Goal: Information Seeking & Learning: Compare options

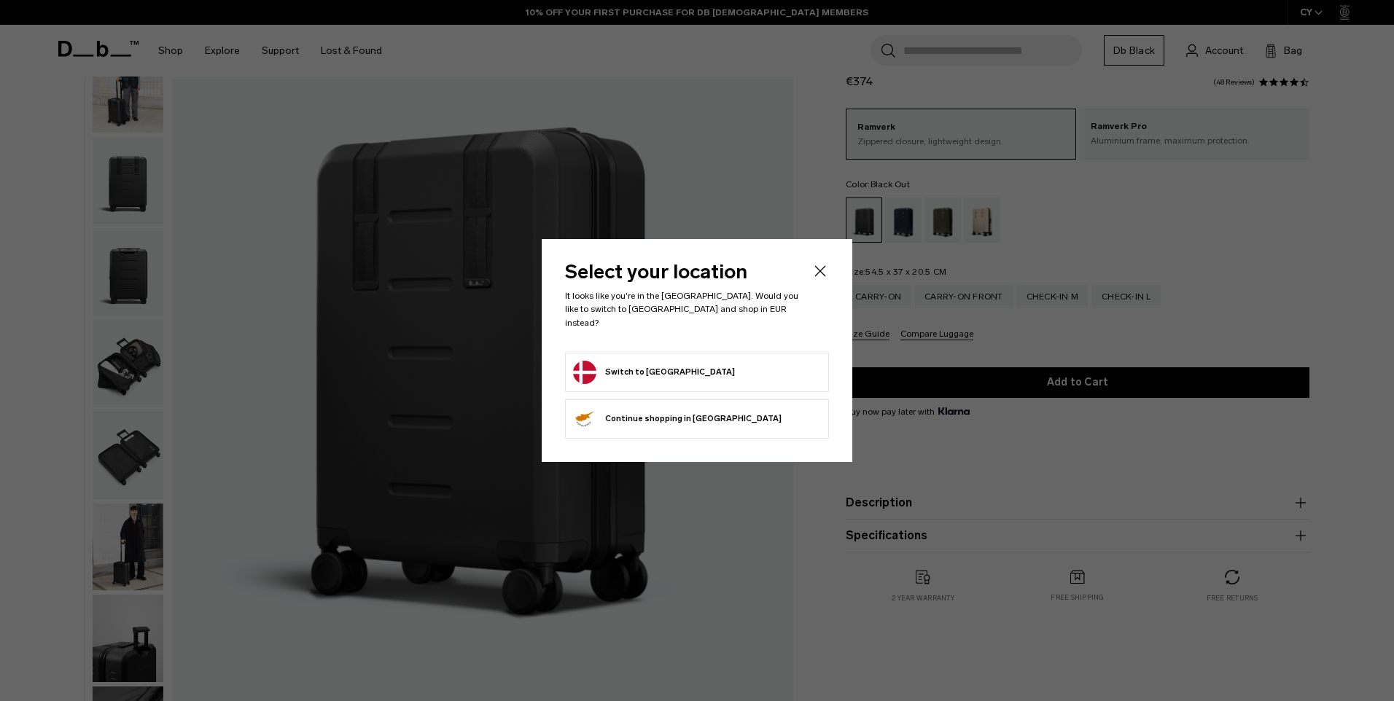
click at [822, 274] on icon "Close" at bounding box center [819, 270] width 17 height 17
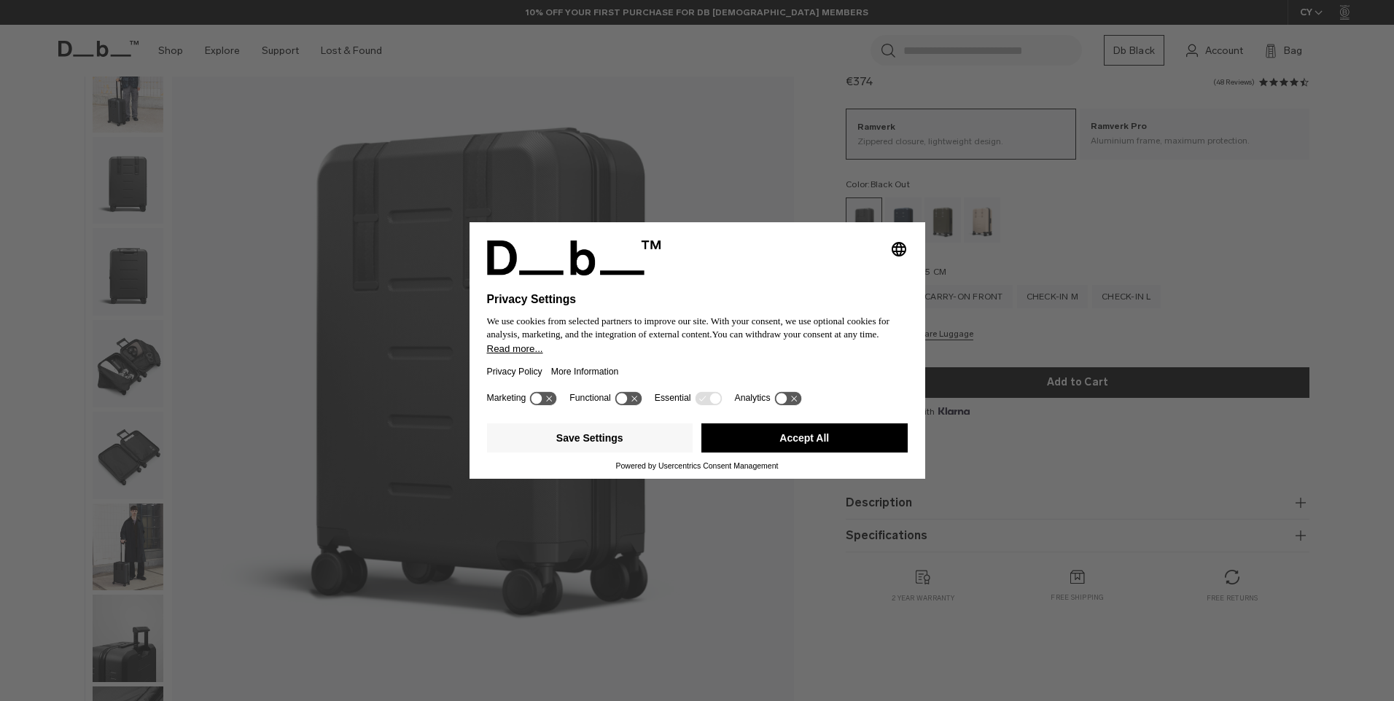
click at [779, 432] on button "Accept All" at bounding box center [804, 437] width 206 height 29
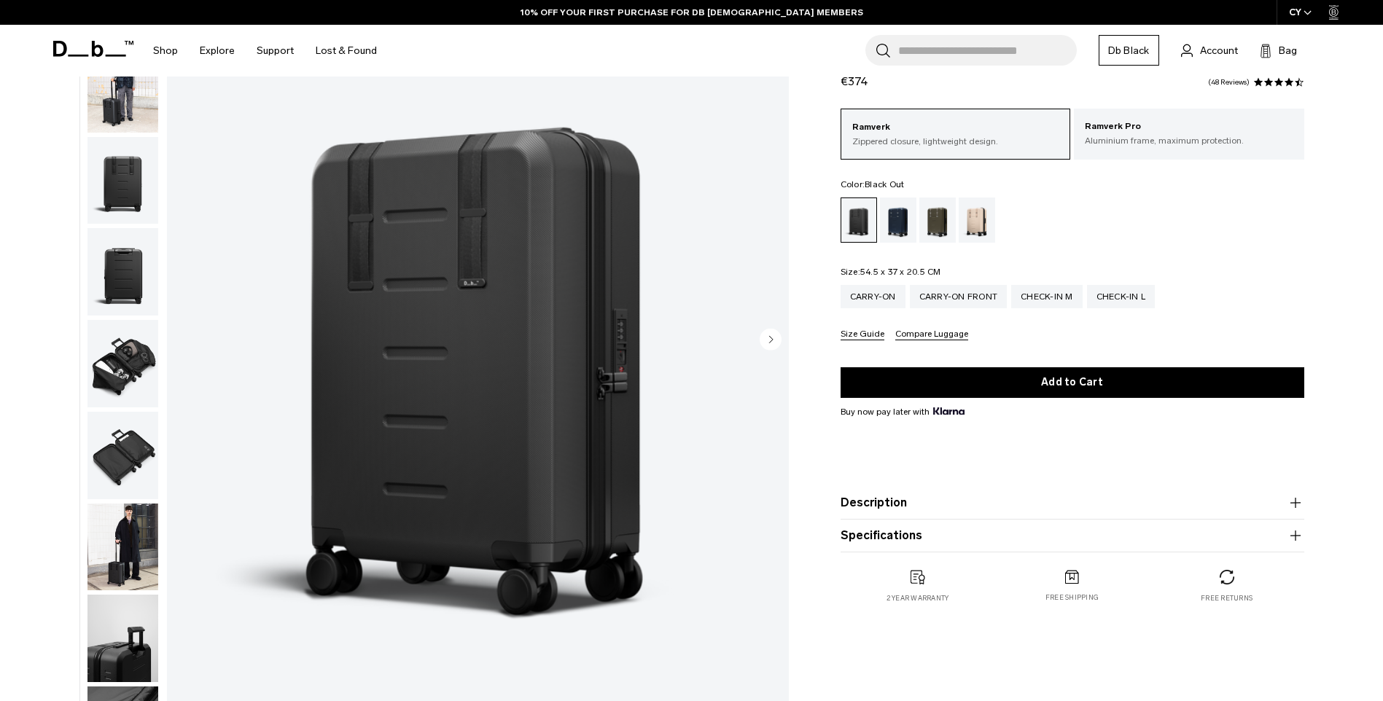
click at [118, 274] on img "button" at bounding box center [122, 271] width 71 height 87
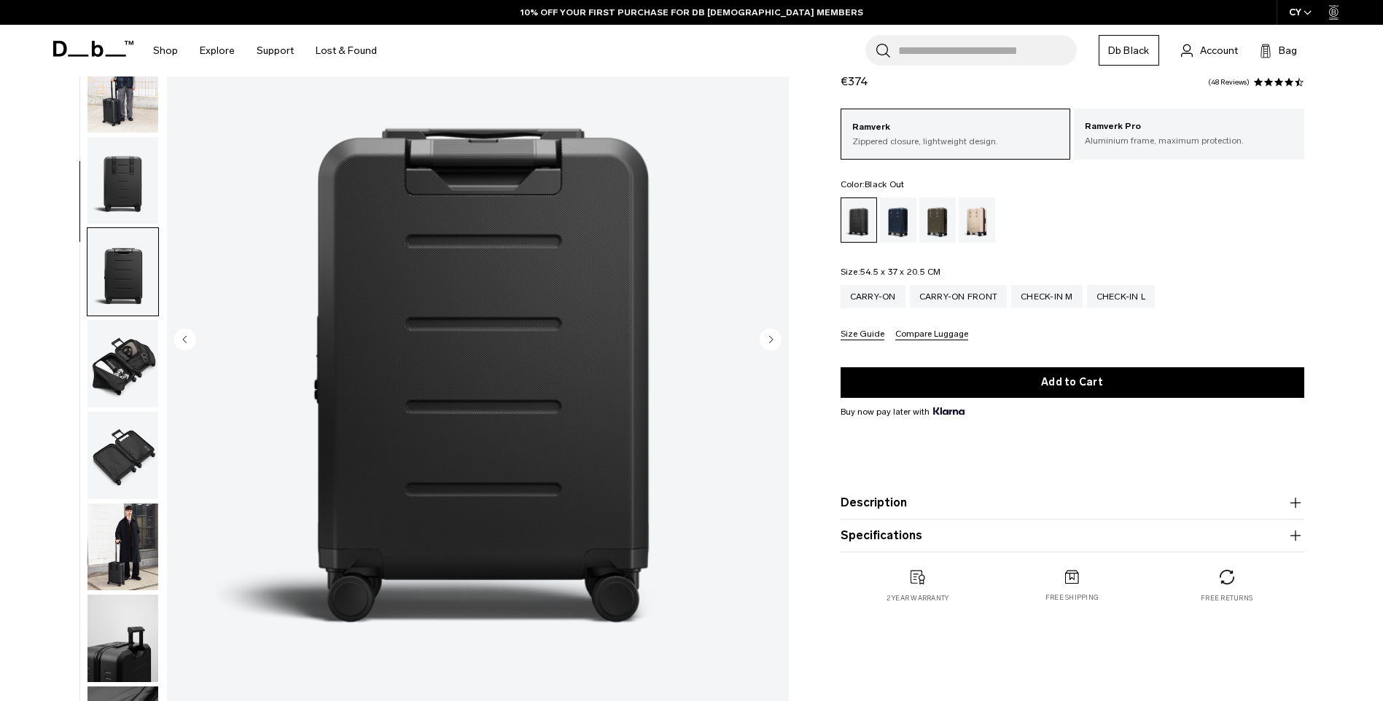
scroll to position [230, 0]
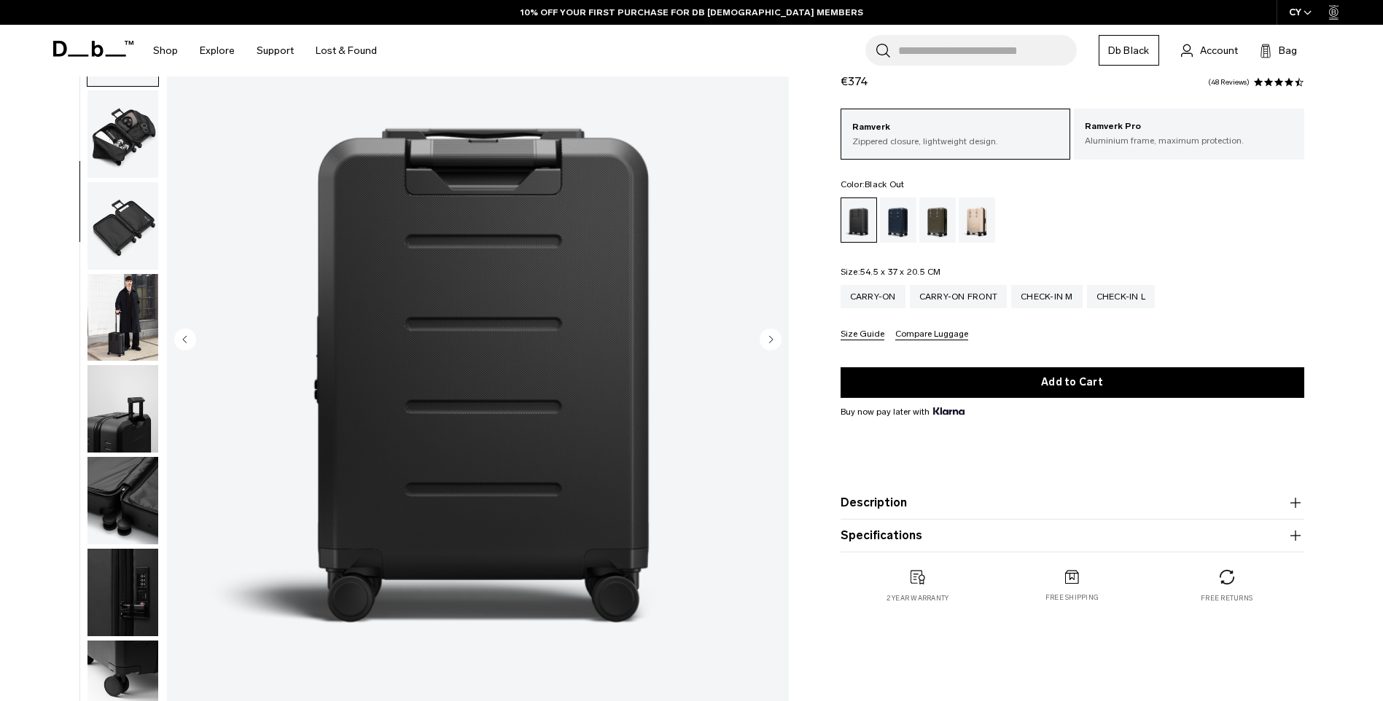
click at [116, 214] on img "button" at bounding box center [122, 225] width 71 height 87
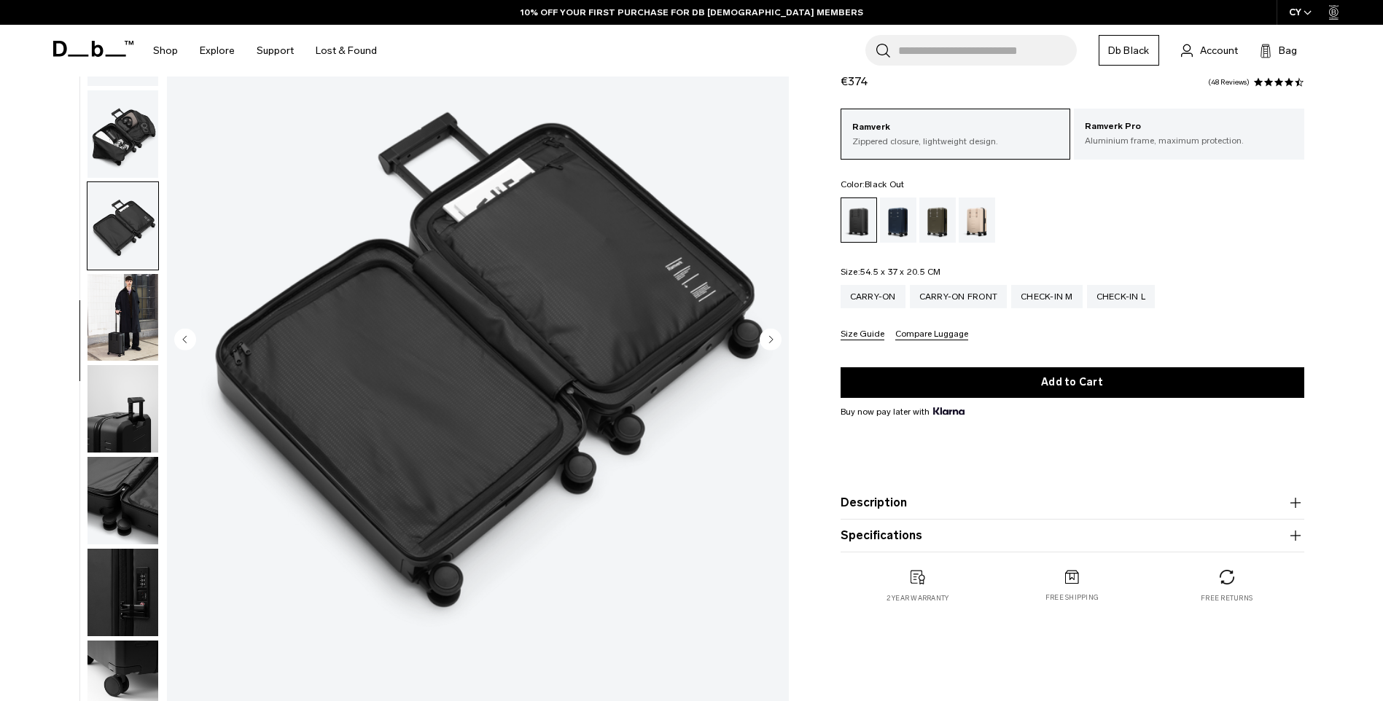
scroll to position [364, 0]
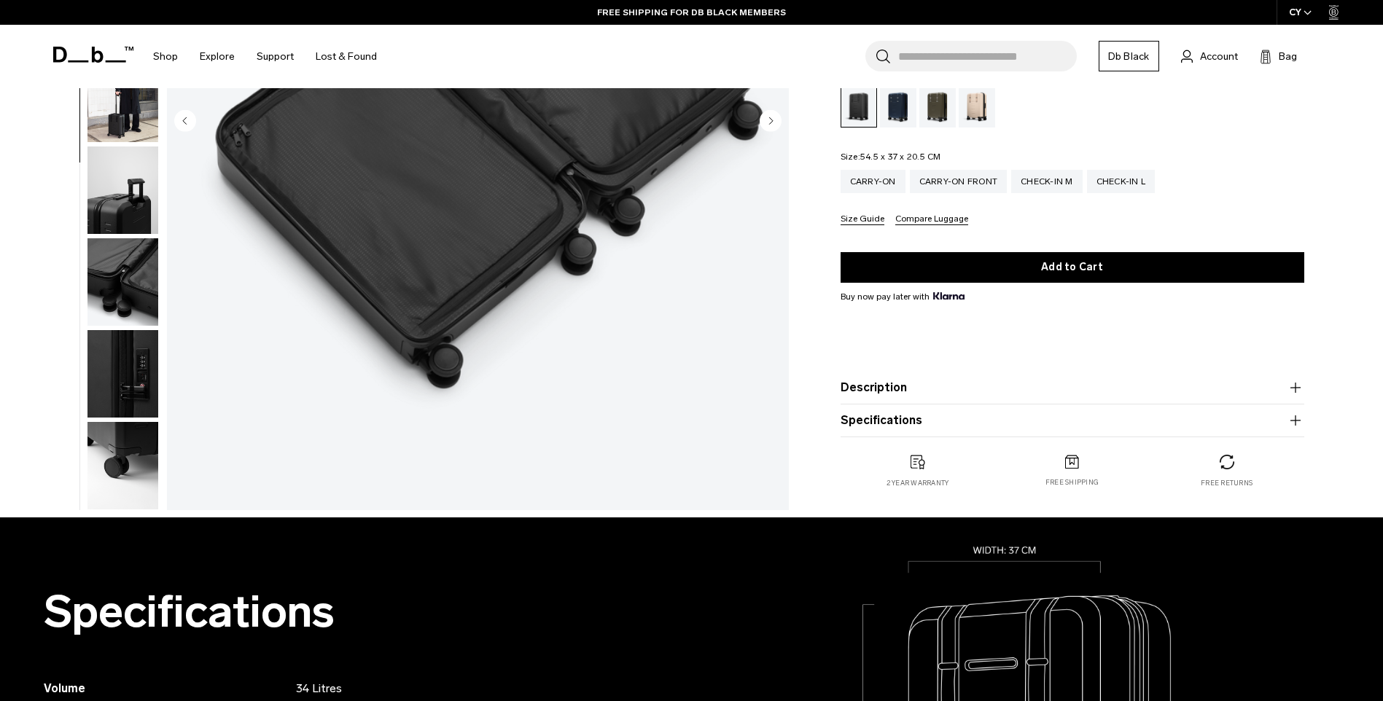
click at [117, 362] on img "button" at bounding box center [122, 373] width 71 height 87
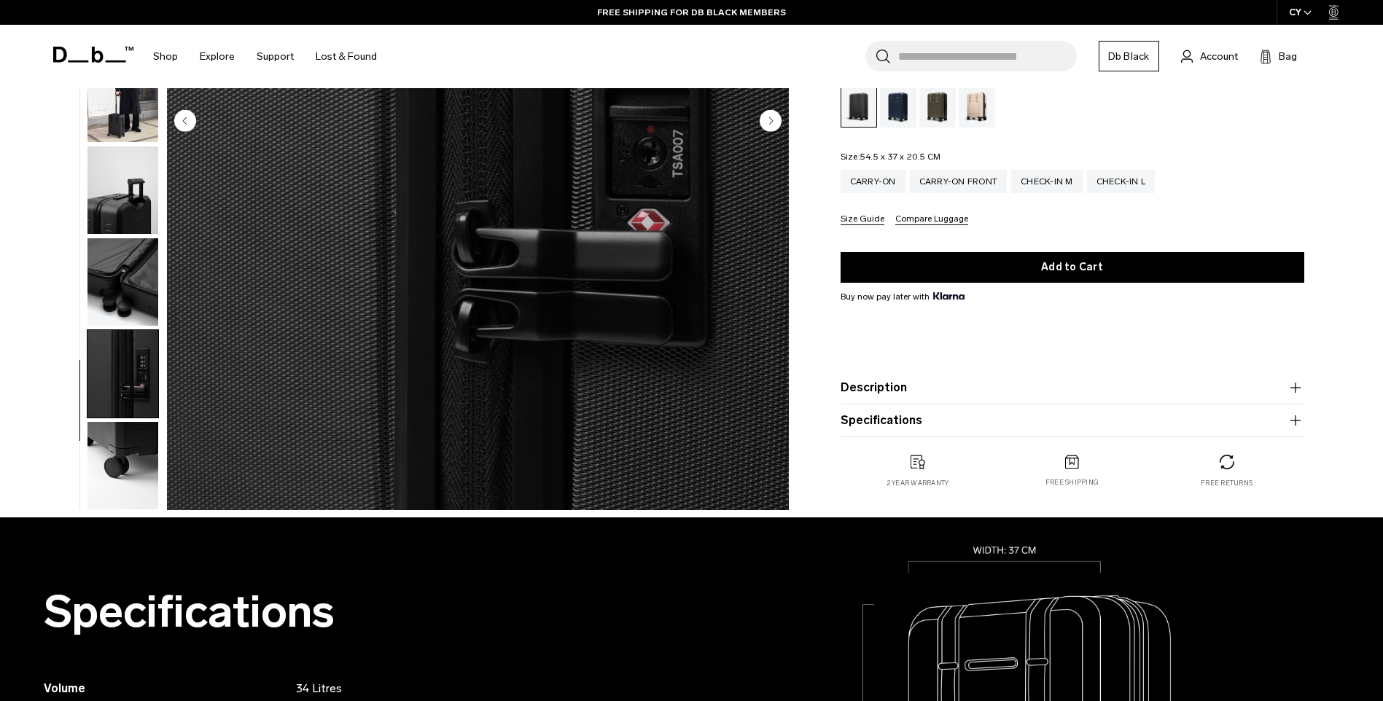
click at [136, 286] on img "button" at bounding box center [122, 281] width 71 height 87
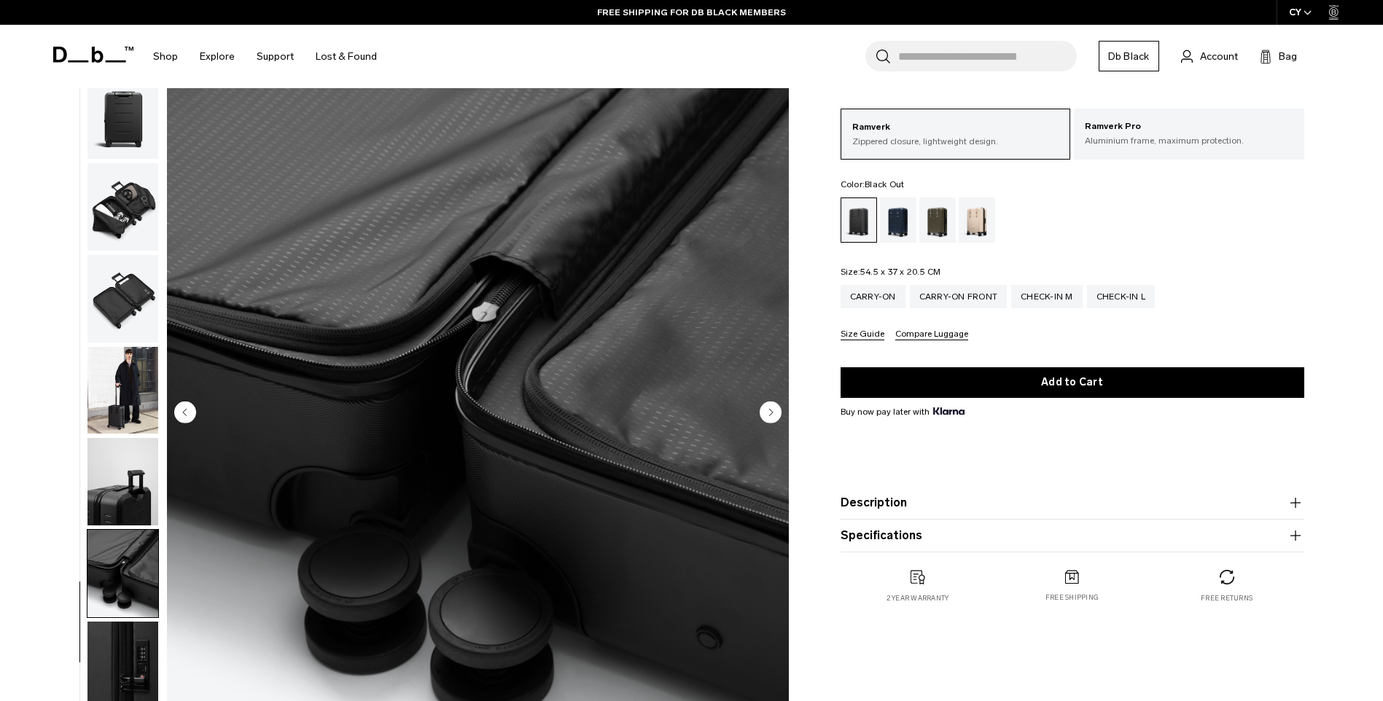
scroll to position [0, 0]
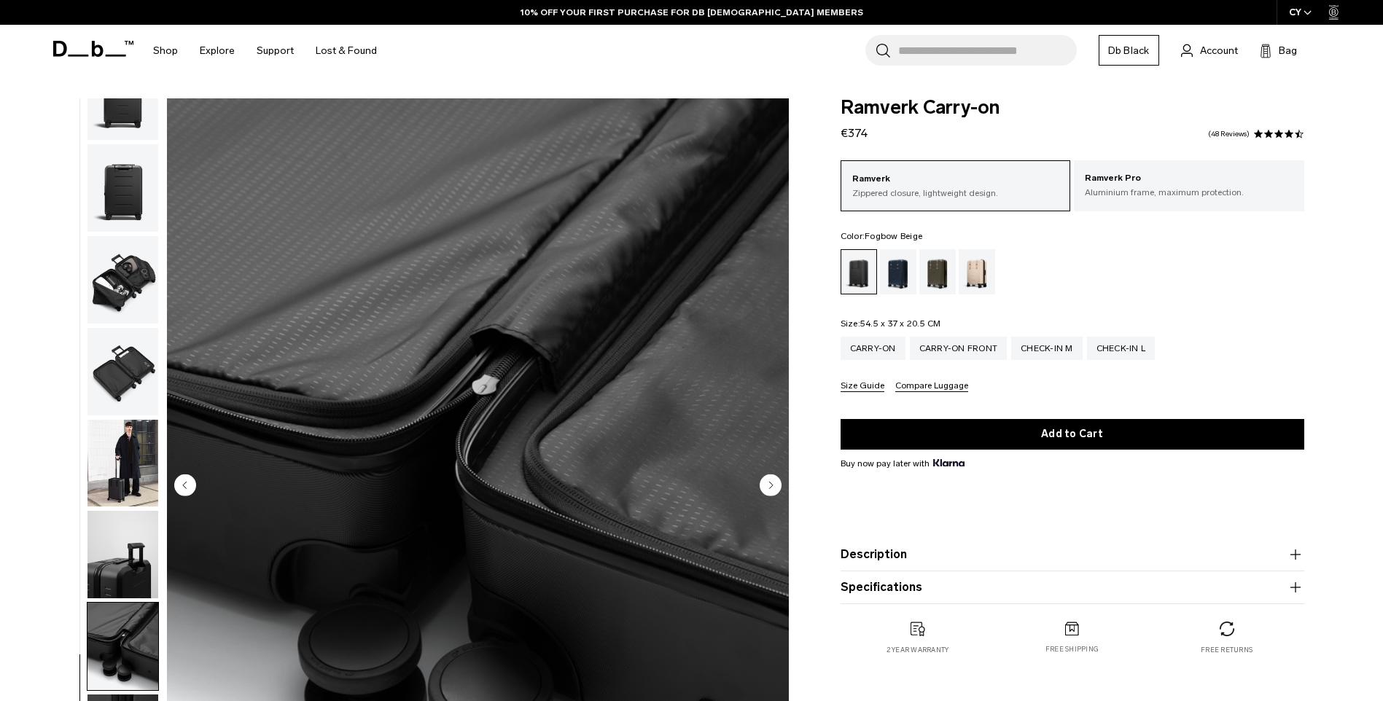
click at [969, 274] on div "Fogbow Beige" at bounding box center [976, 271] width 37 height 45
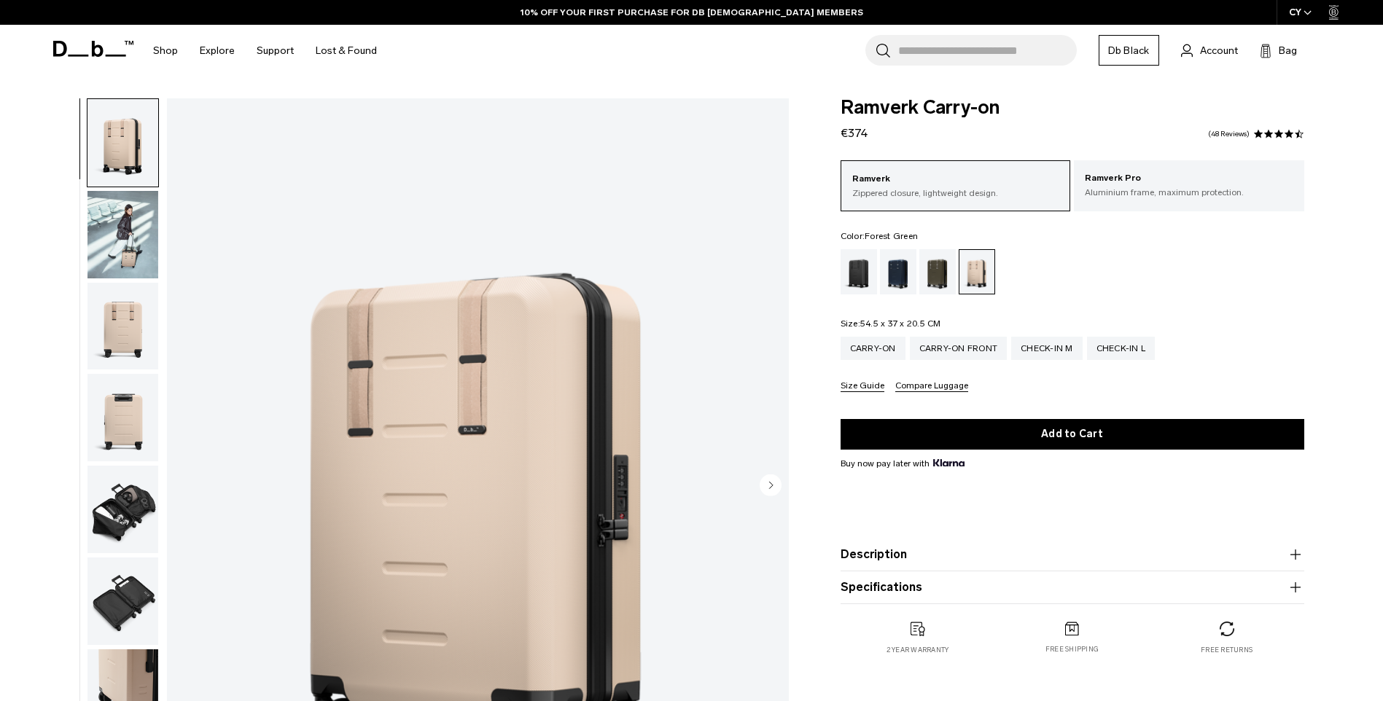
click at [939, 277] on div "Forest Green" at bounding box center [937, 271] width 37 height 45
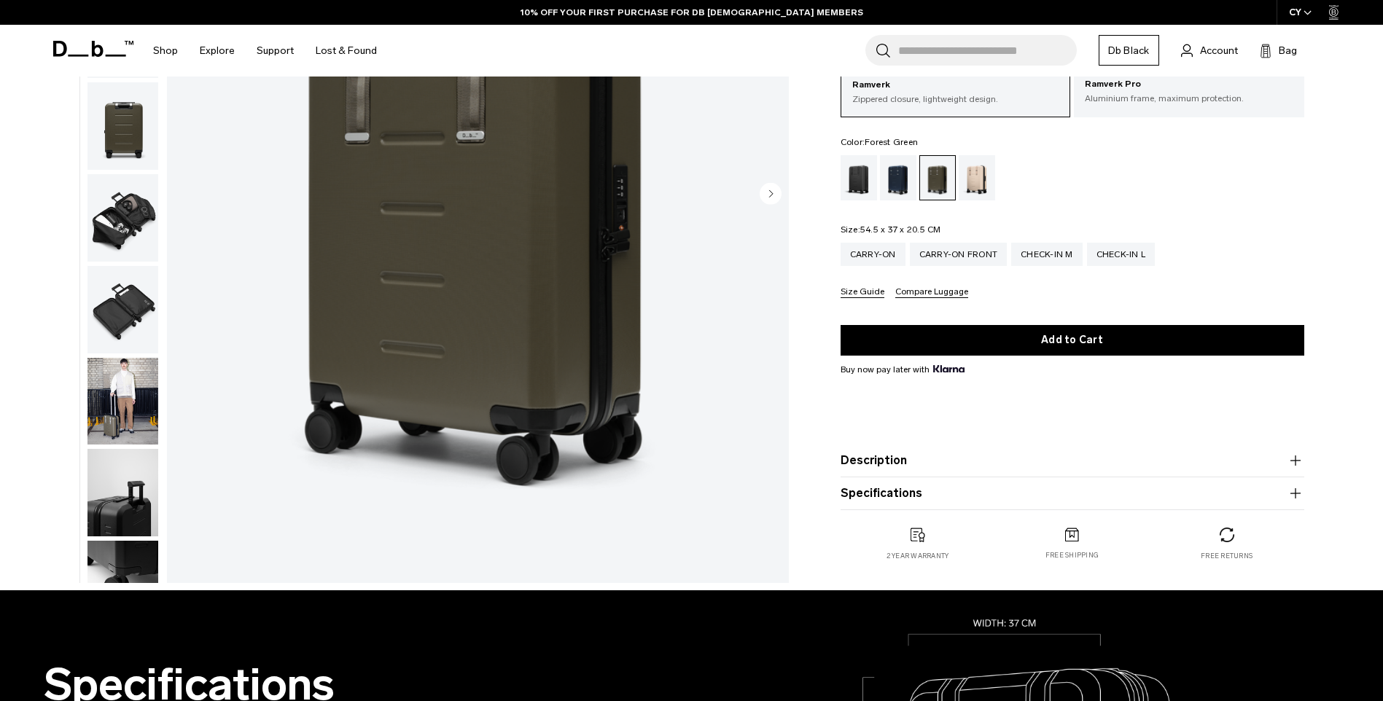
scroll to position [73, 0]
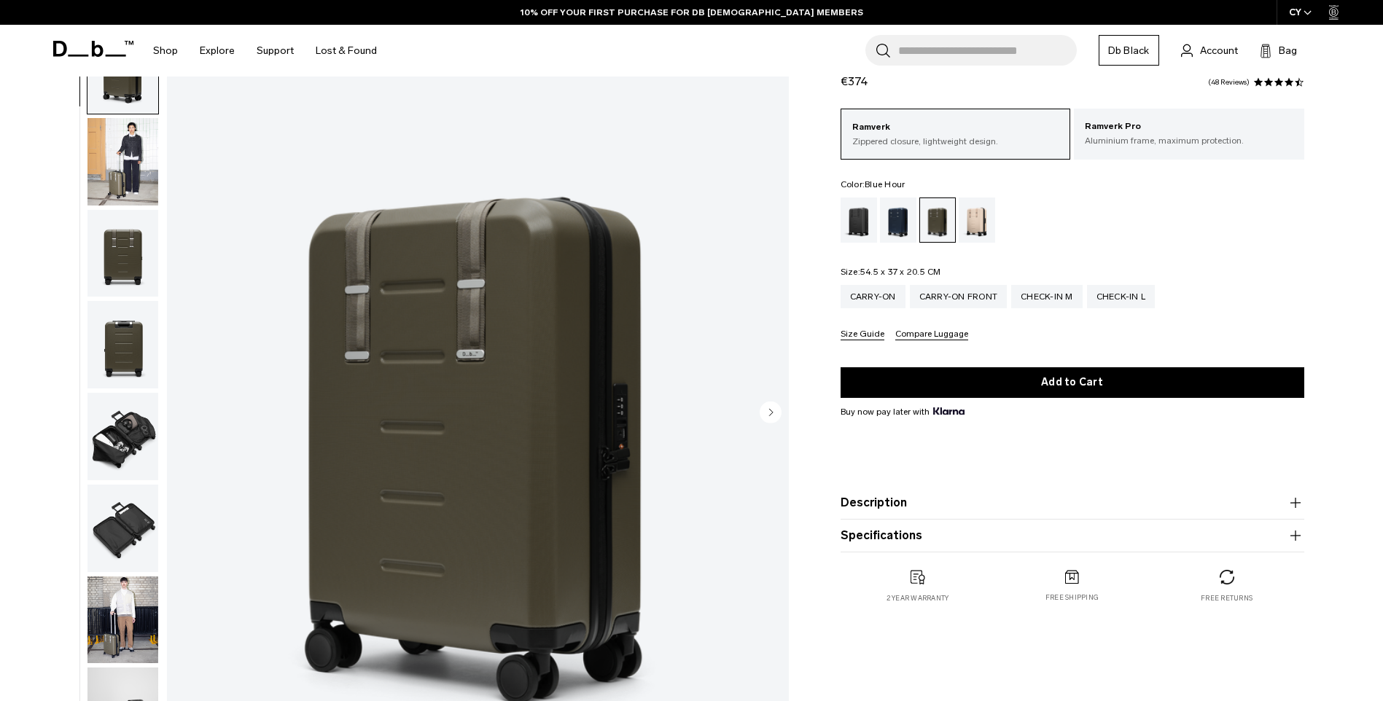
click at [907, 217] on div "Blue Hour" at bounding box center [898, 220] width 37 height 45
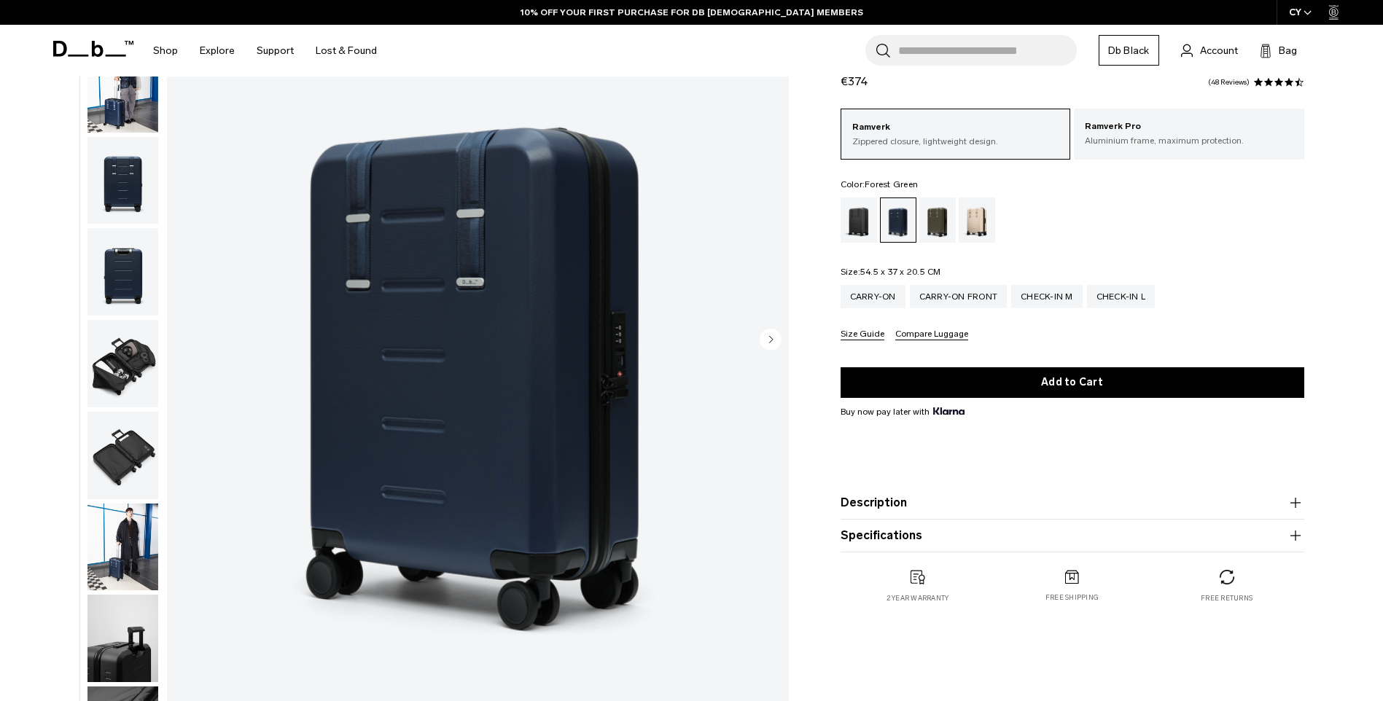
click at [932, 220] on div "Forest Green" at bounding box center [937, 220] width 37 height 45
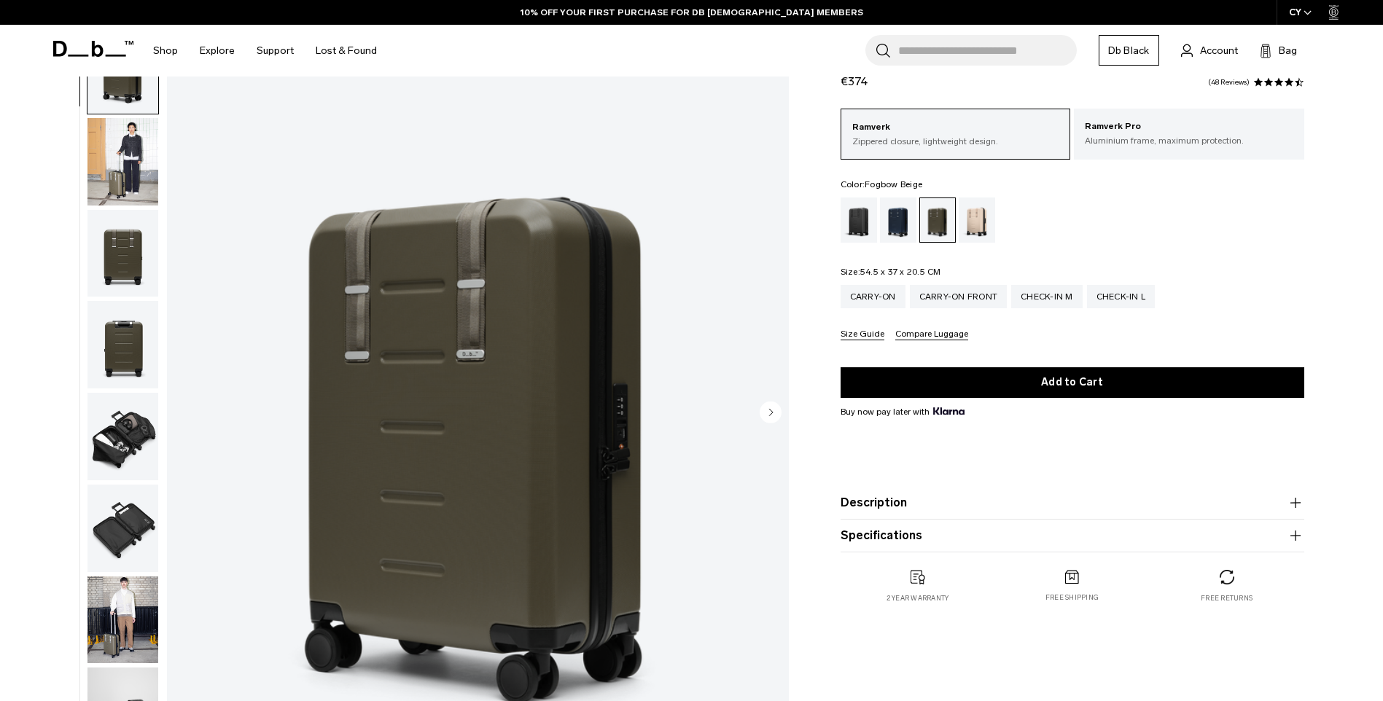
click at [977, 222] on div "Fogbow Beige" at bounding box center [976, 220] width 37 height 45
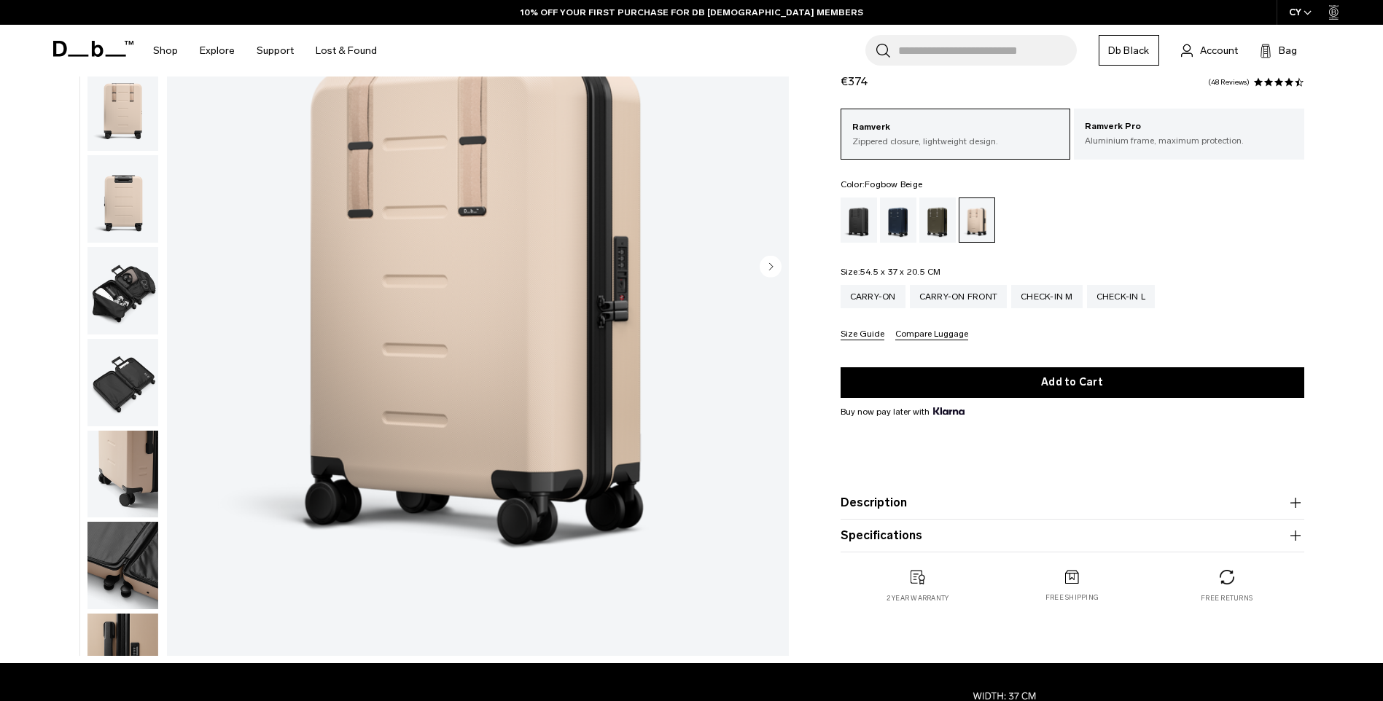
scroll to position [73, 0]
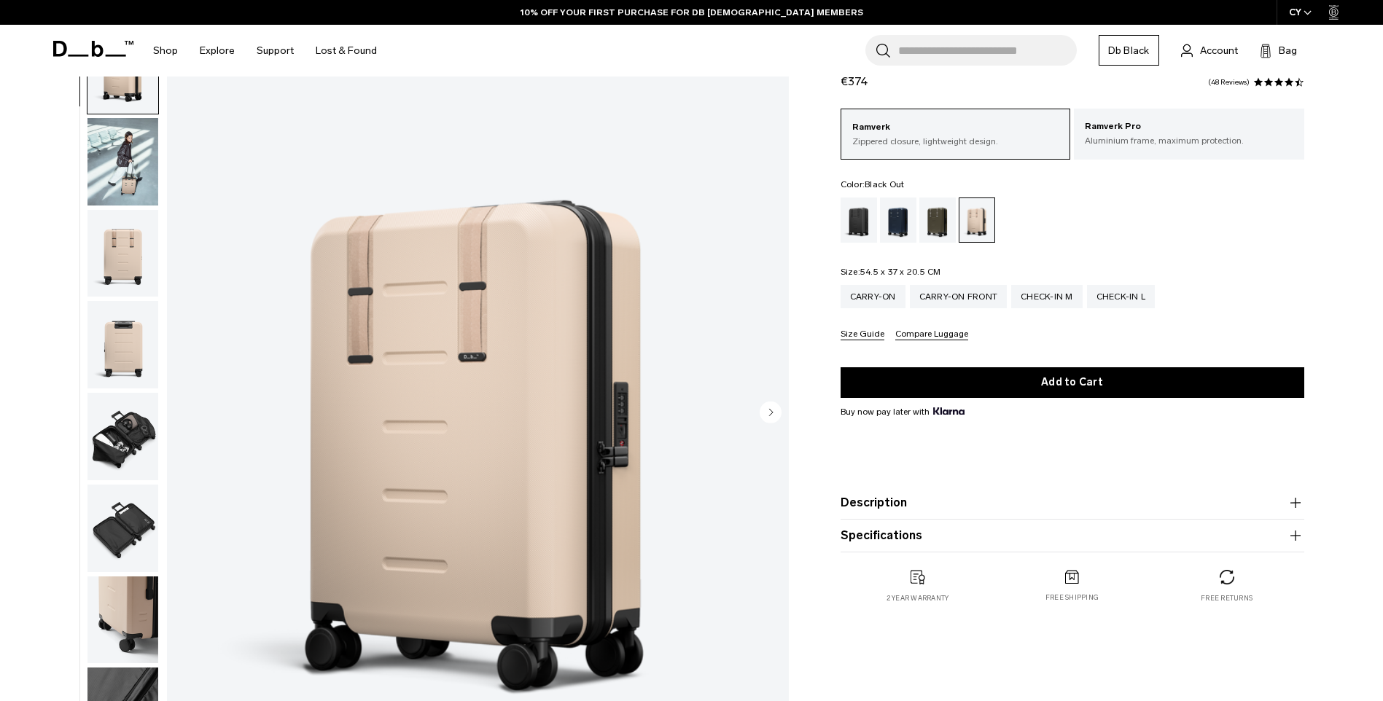
click at [856, 223] on div "Black Out" at bounding box center [858, 220] width 37 height 45
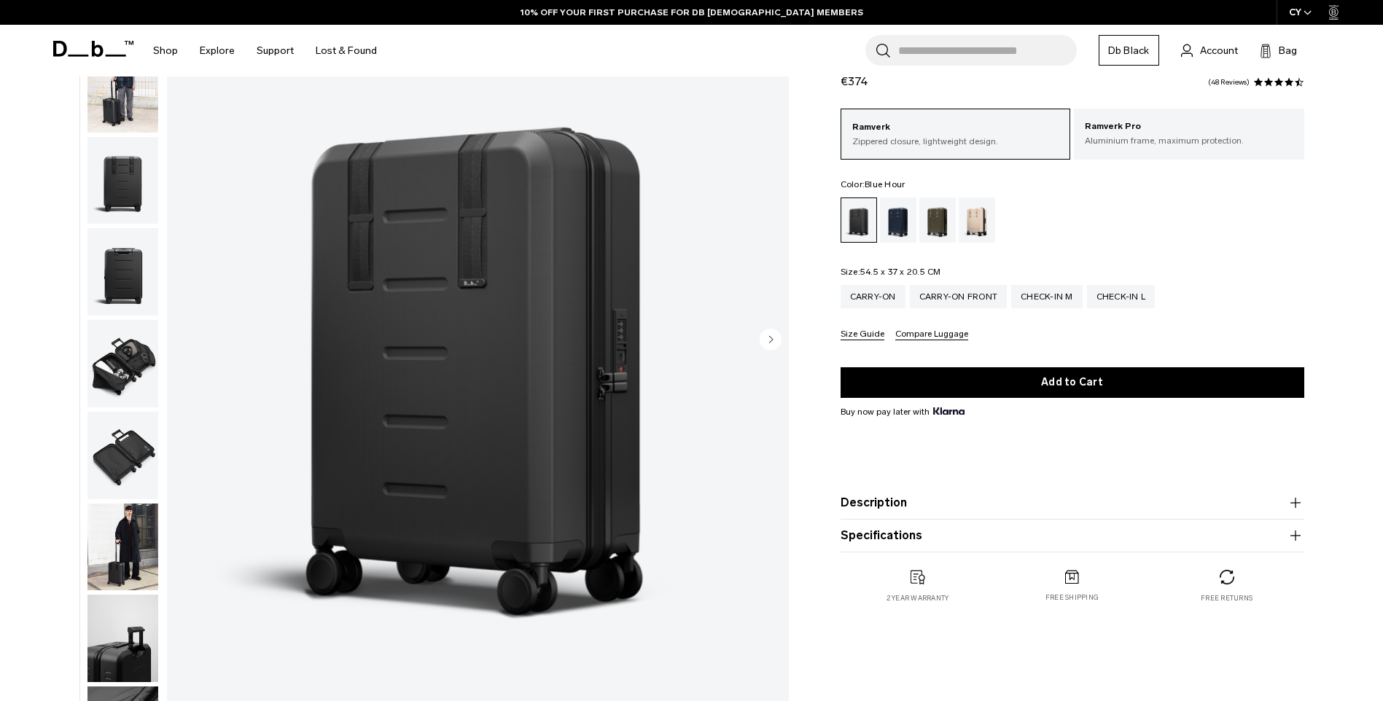
click at [914, 219] on div "Blue Hour" at bounding box center [898, 220] width 37 height 45
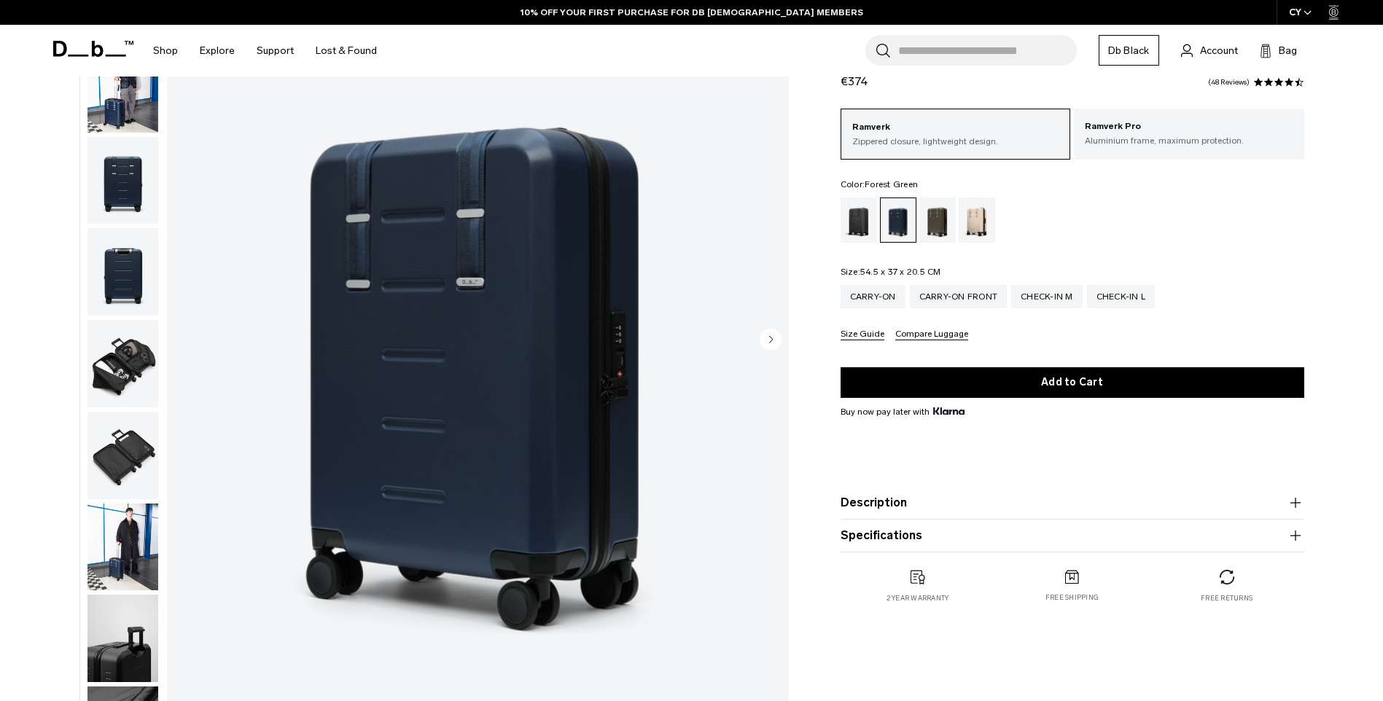
click at [934, 220] on div "Forest Green" at bounding box center [937, 220] width 37 height 45
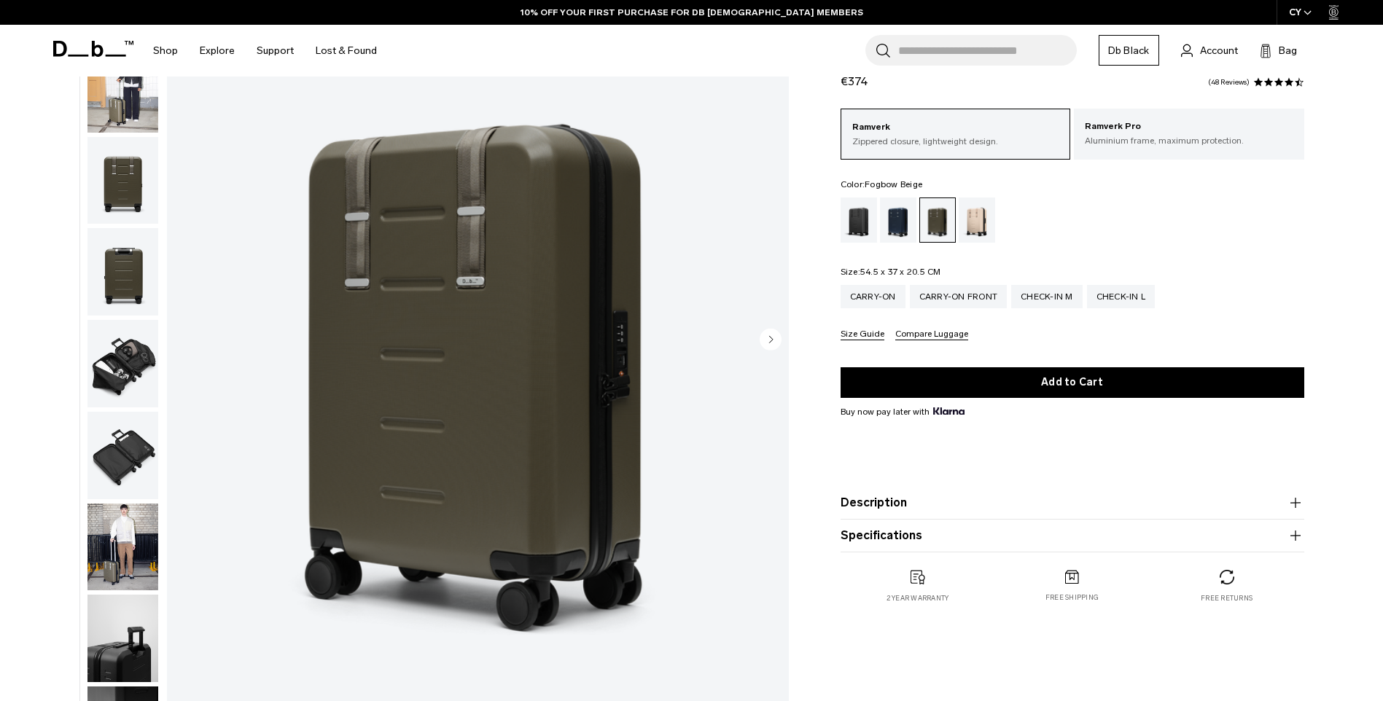
click at [975, 224] on div "Fogbow Beige" at bounding box center [976, 220] width 37 height 45
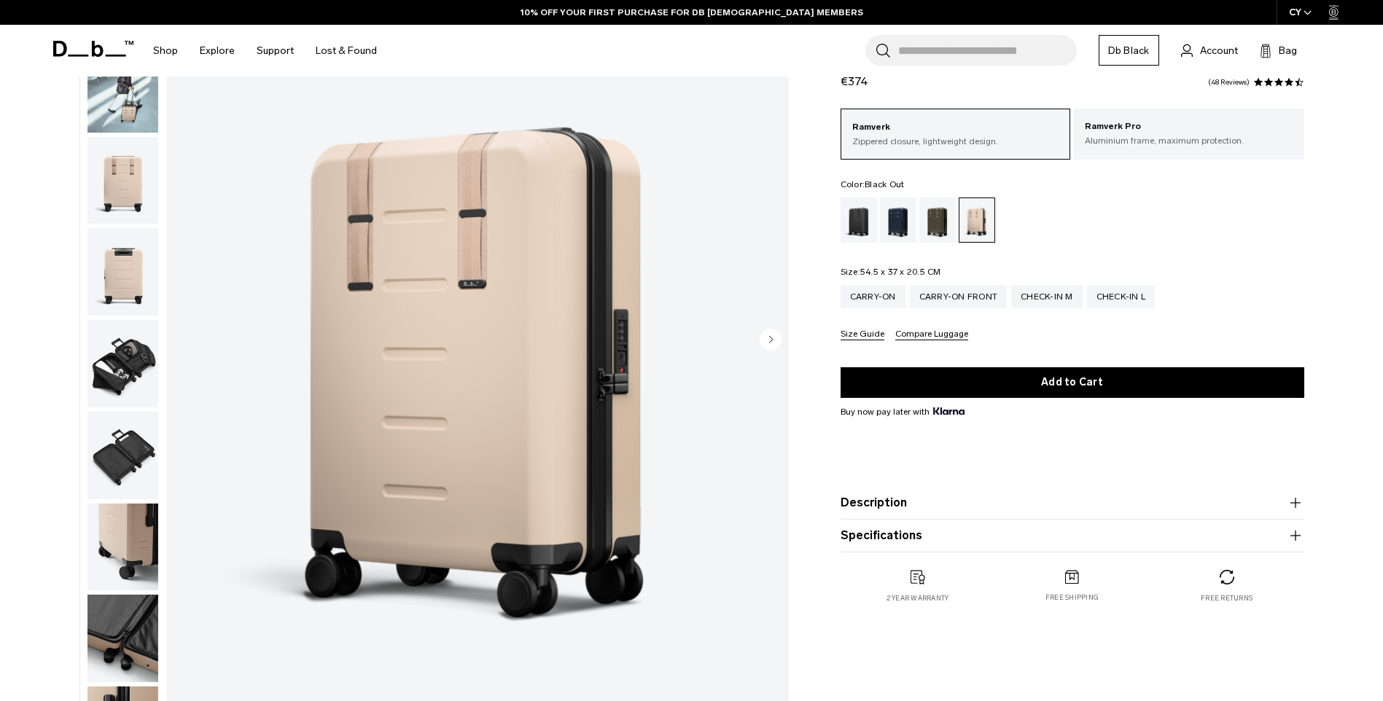
click at [862, 221] on div "Black Out" at bounding box center [858, 220] width 37 height 45
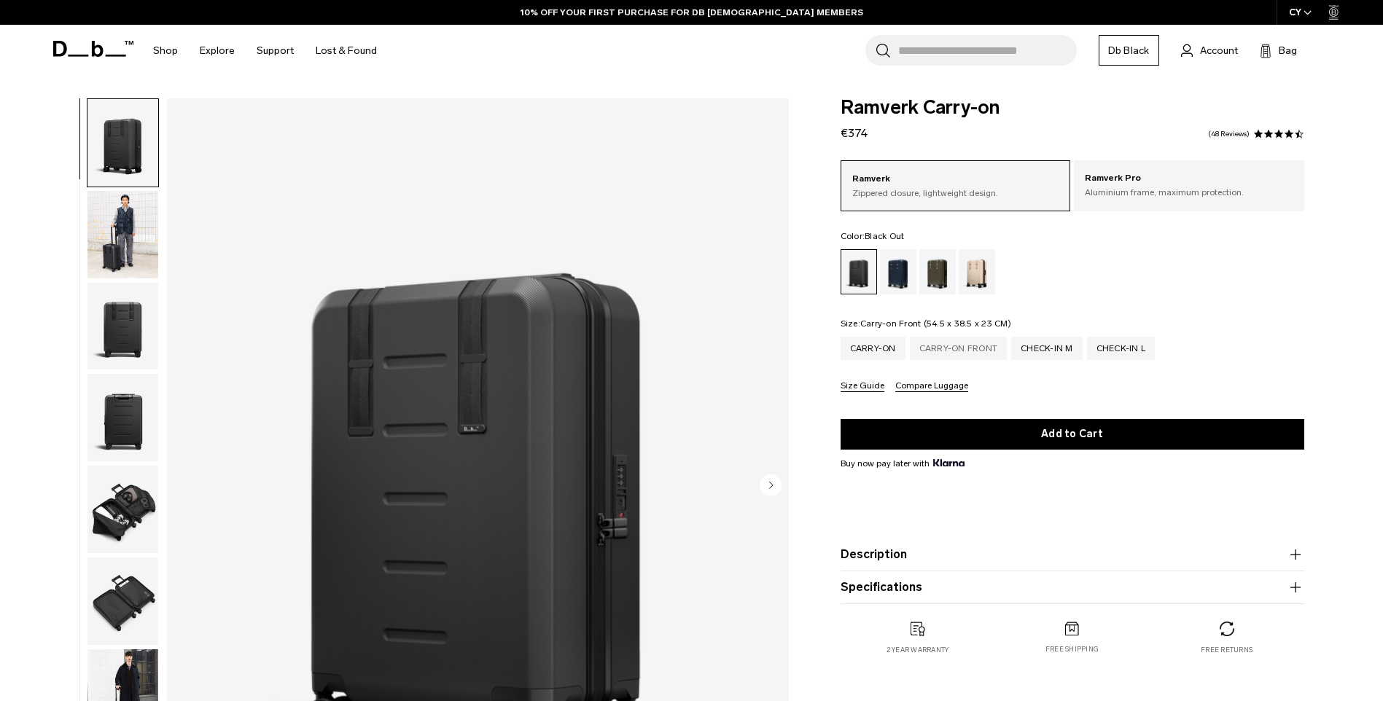
click at [957, 352] on div "Carry-on Front" at bounding box center [959, 348] width 98 height 23
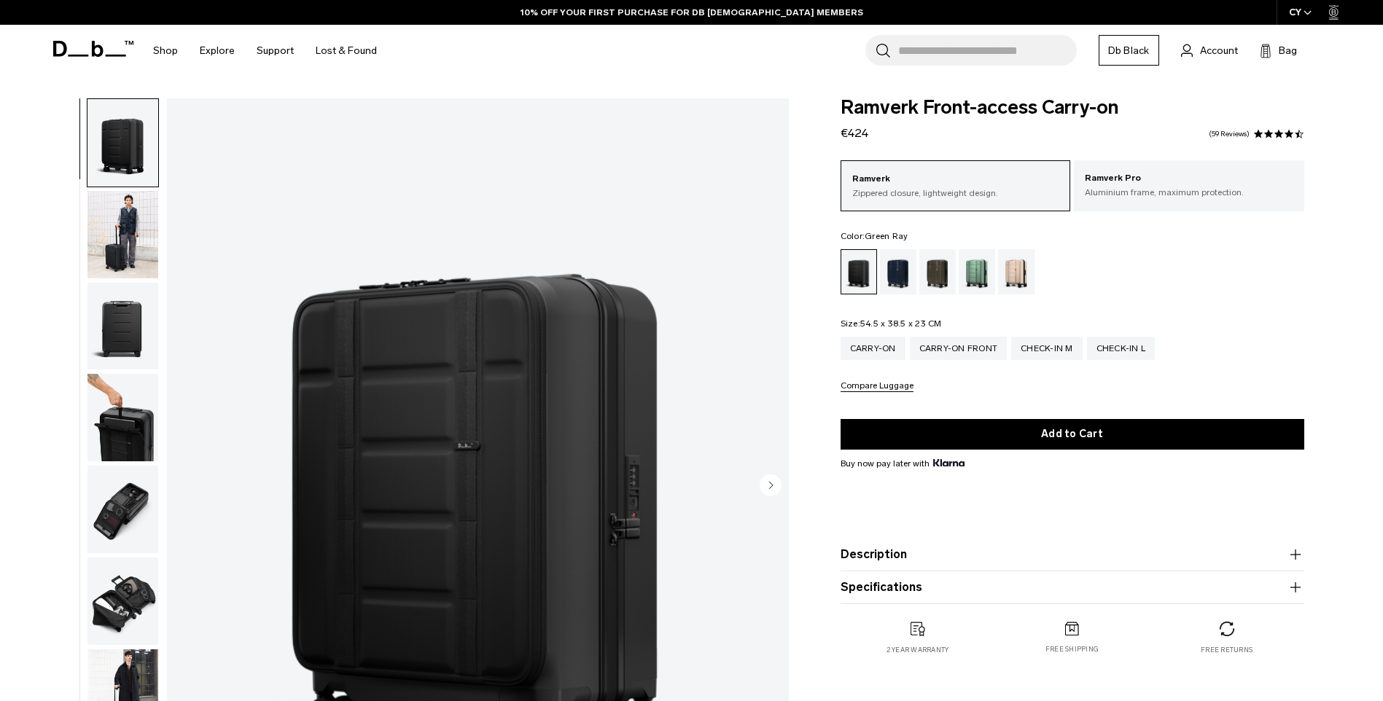
click at [969, 273] on div "Green Ray" at bounding box center [976, 271] width 37 height 45
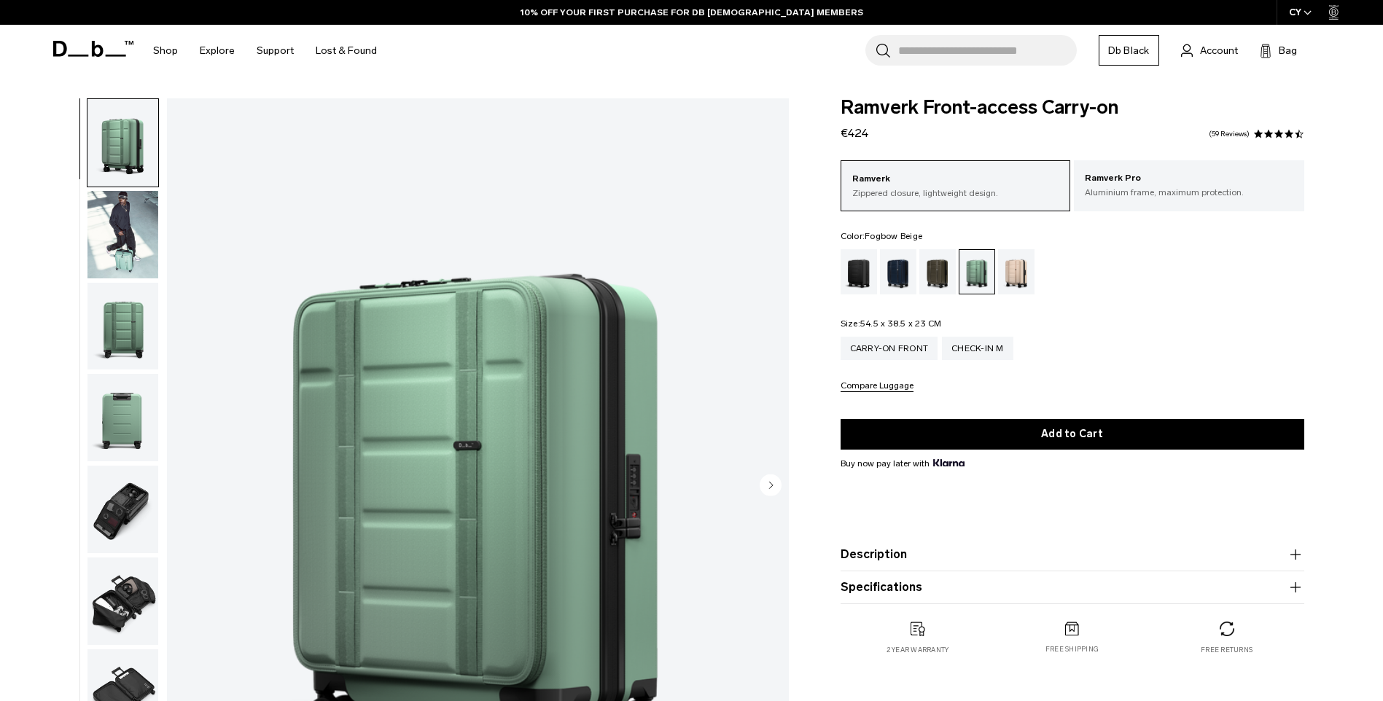
click at [1005, 267] on div "Fogbow Beige" at bounding box center [1016, 271] width 37 height 45
